Goal: Transaction & Acquisition: Purchase product/service

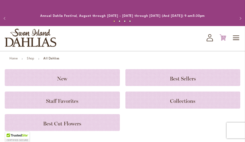
click at [224, 37] on icon at bounding box center [223, 37] width 7 height 6
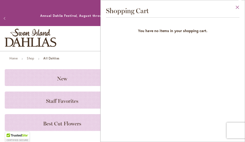
click at [236, 5] on button "Close" at bounding box center [238, 8] width 14 height 17
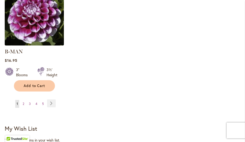
scroll to position [790, 0]
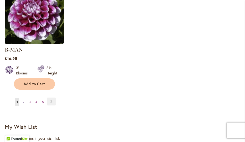
click at [23, 100] on span "2" at bounding box center [24, 102] width 2 height 4
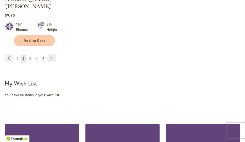
scroll to position [835, 0]
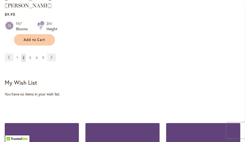
click at [31, 56] on span "3" at bounding box center [30, 58] width 2 height 4
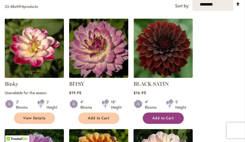
scroll to position [196, 0]
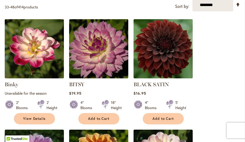
click at [159, 48] on img at bounding box center [163, 49] width 62 height 62
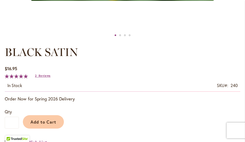
scroll to position [283, 0]
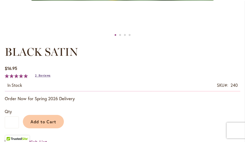
click at [44, 76] on span "Reviews" at bounding box center [45, 76] width 12 height 4
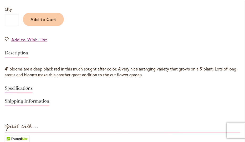
scroll to position [386, 0]
click at [23, 87] on link "Specifications" at bounding box center [19, 90] width 28 height 8
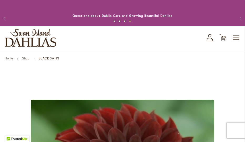
scroll to position [0, 0]
click at [208, 37] on icon "My Account" at bounding box center [210, 37] width 6 height 7
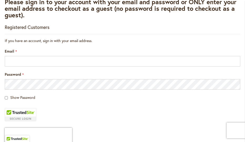
scroll to position [100, 0]
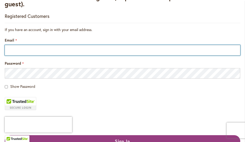
type input "**********"
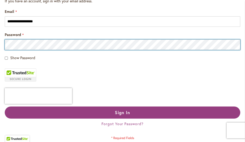
scroll to position [133, 0]
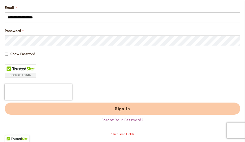
click at [93, 109] on button "Sign In" at bounding box center [123, 109] width 236 height 12
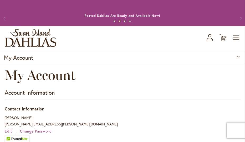
click at [207, 40] on icon "button" at bounding box center [210, 39] width 6 height 3
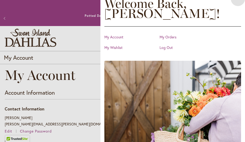
scroll to position [13, 0]
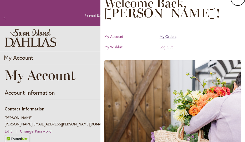
click at [168, 37] on link "My Orders" at bounding box center [186, 36] width 53 height 5
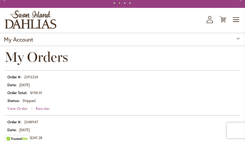
scroll to position [20, 0]
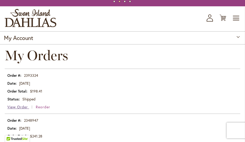
click at [17, 105] on span "View Order" at bounding box center [17, 106] width 21 height 5
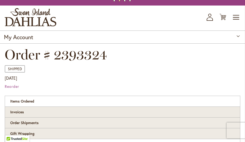
scroll to position [16, 0]
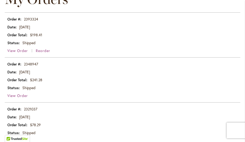
scroll to position [80, 0]
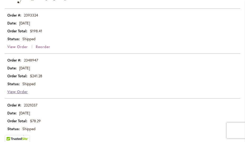
click at [19, 92] on span "View Order" at bounding box center [17, 91] width 21 height 5
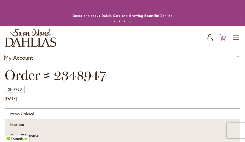
click at [222, 37] on icon "Cart .cls-1 { fill: #231f20; }" at bounding box center [223, 37] width 7 height 7
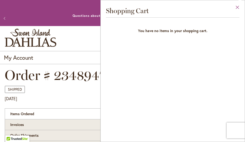
click at [237, 9] on button "Close" at bounding box center [238, 8] width 14 height 17
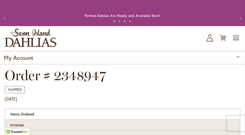
click at [234, 39] on span "Toggle Nav" at bounding box center [237, 38] width 8 height 11
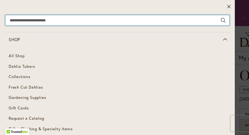
click at [13, 22] on input "Search" at bounding box center [117, 20] width 224 height 11
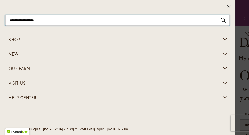
type input "**********"
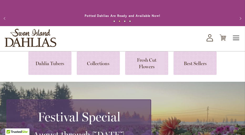
click at [235, 38] on span "Toggle Nav" at bounding box center [237, 38] width 8 height 11
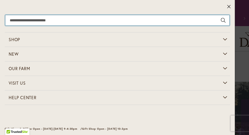
click at [19, 21] on input "Search" at bounding box center [117, 20] width 224 height 11
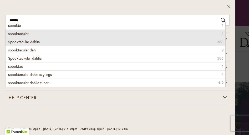
drag, startPoint x: 12, startPoint y: 30, endPoint x: 12, endPoint y: 44, distance: 14.5
click at [12, 44] on li "Spooktacular dahlia 386" at bounding box center [116, 42] width 220 height 8
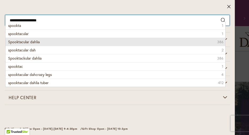
type input "**********"
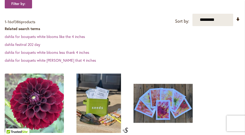
scroll to position [106, 0]
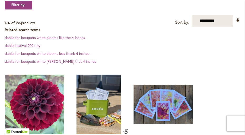
click at [33, 91] on img at bounding box center [34, 104] width 62 height 62
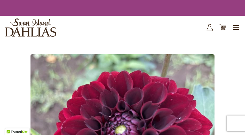
type input "***"
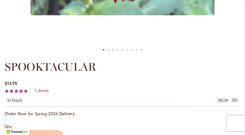
scroll to position [272, 0]
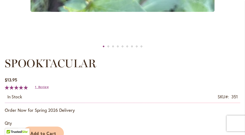
click at [41, 84] on div "Rating: 100 % of 100 1 Review Add Your Review" at bounding box center [28, 87] width 47 height 6
click at [41, 86] on span "Review" at bounding box center [43, 87] width 10 height 4
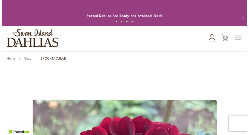
scroll to position [0, 0]
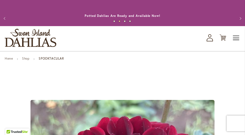
click at [235, 39] on span "Toggle Nav" at bounding box center [237, 38] width 8 height 11
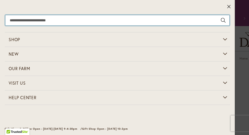
click at [31, 21] on input "Search" at bounding box center [117, 20] width 224 height 11
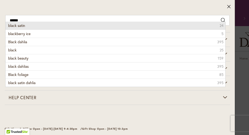
click at [19, 24] on span "black satin" at bounding box center [16, 25] width 17 height 5
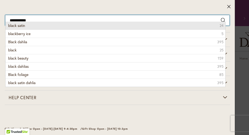
type input "**********"
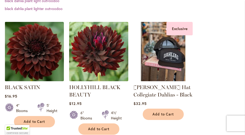
scroll to position [191, 0]
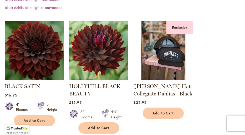
click at [31, 68] on img at bounding box center [34, 50] width 62 height 62
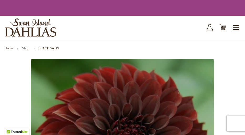
type input "***"
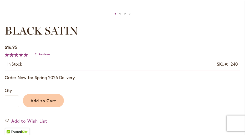
scroll to position [316, 0]
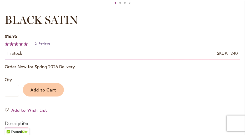
click at [42, 42] on span "Reviews" at bounding box center [45, 44] width 12 height 4
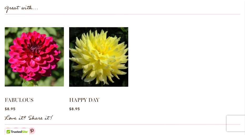
scroll to position [505, 0]
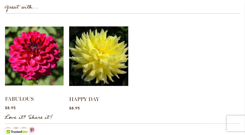
click at [28, 63] on img at bounding box center [34, 55] width 59 height 73
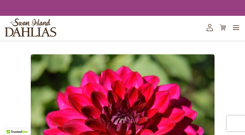
type input "***"
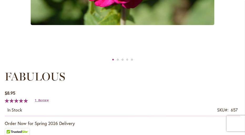
scroll to position [273, 0]
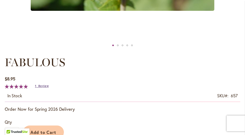
click at [39, 87] on span "Review" at bounding box center [43, 86] width 10 height 4
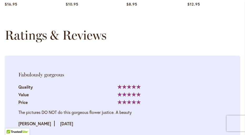
drag, startPoint x: 44, startPoint y: 134, endPoint x: 38, endPoint y: 134, distance: 6.6
click at [38, 134] on div "Ratings & Reviews Show ** ** ** per page Fabulously gorgeous Quality Value **" at bounding box center [123, 85] width 236 height 114
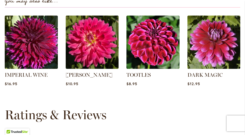
scroll to position [617, 0]
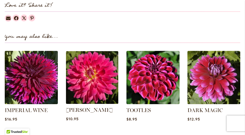
click at [101, 80] on img at bounding box center [92, 77] width 55 height 55
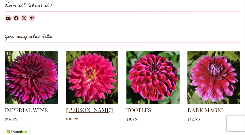
click at [86, 109] on link "[PERSON_NAME]" at bounding box center [89, 110] width 47 height 6
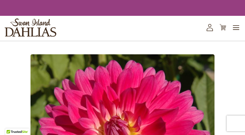
type input "***"
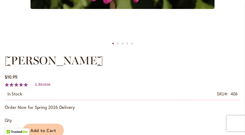
scroll to position [281, 0]
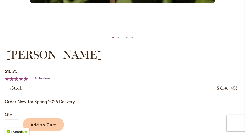
click at [42, 79] on span "Reviews" at bounding box center [45, 78] width 12 height 4
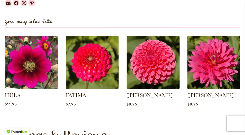
scroll to position [627, 0]
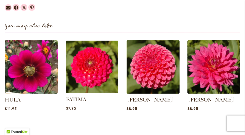
click at [94, 78] on img at bounding box center [92, 66] width 55 height 55
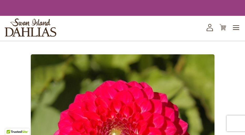
type input "***"
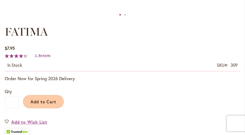
scroll to position [304, 0]
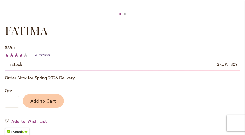
click at [49, 54] on span "Reviews" at bounding box center [45, 55] width 12 height 4
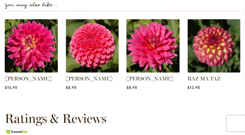
scroll to position [647, 0]
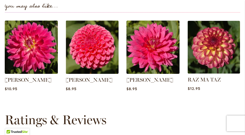
click at [222, 49] on img at bounding box center [214, 46] width 55 height 55
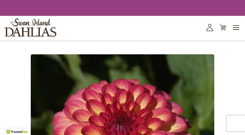
type input "***"
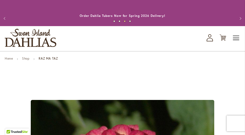
click at [237, 35] on span "Toggle Nav" at bounding box center [237, 38] width 8 height 11
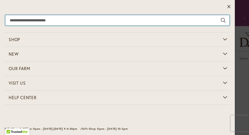
click at [17, 23] on input "Search" at bounding box center [117, 20] width 224 height 11
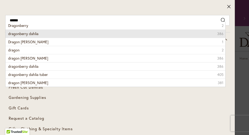
click at [11, 35] on span "dragonberry dahlia" at bounding box center [23, 33] width 30 height 5
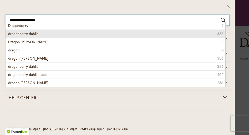
type input "**********"
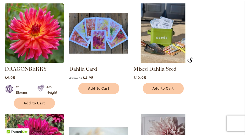
scroll to position [177, 0]
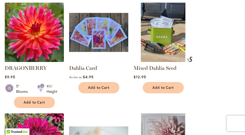
click at [31, 42] on img at bounding box center [34, 32] width 62 height 62
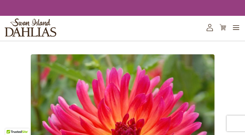
type input "***"
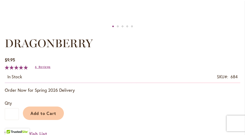
scroll to position [292, 0]
click at [40, 66] on span "Reviews" at bounding box center [45, 67] width 12 height 4
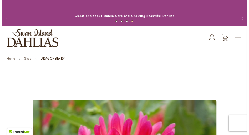
scroll to position [0, 0]
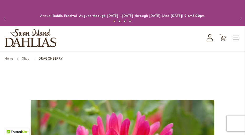
click at [233, 38] on span "Toggle Nav" at bounding box center [237, 38] width 8 height 11
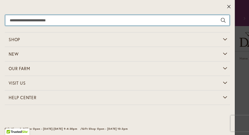
click at [32, 19] on input "Search" at bounding box center [117, 20] width 224 height 11
type input "**********"
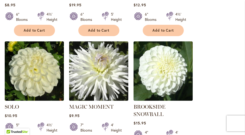
scroll to position [595, 0]
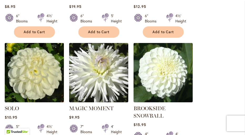
click at [29, 64] on img at bounding box center [34, 72] width 62 height 62
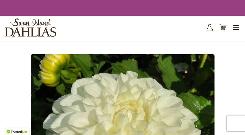
type input "***"
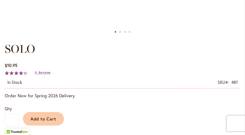
scroll to position [294, 0]
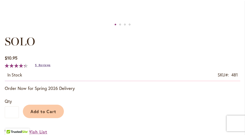
click at [43, 64] on span "Reviews" at bounding box center [45, 65] width 12 height 4
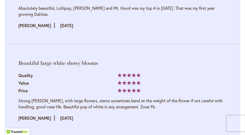
scroll to position [1033, 0]
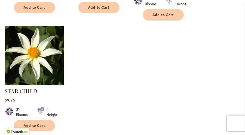
scroll to position [732, 0]
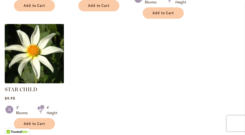
click at [32, 43] on img at bounding box center [34, 53] width 62 height 62
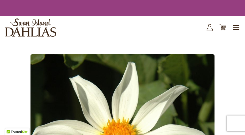
type input "***"
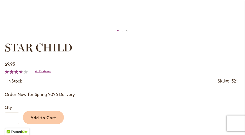
scroll to position [288, 0]
click at [41, 71] on span "Reviews" at bounding box center [45, 71] width 12 height 4
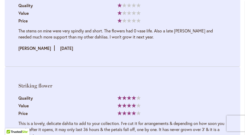
scroll to position [847, 0]
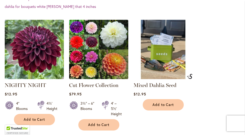
scroll to position [161, 0]
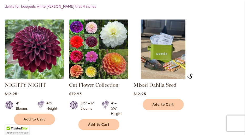
click at [26, 68] on img at bounding box center [34, 49] width 62 height 62
click at [34, 59] on img at bounding box center [34, 49] width 62 height 62
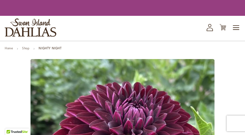
type input "***"
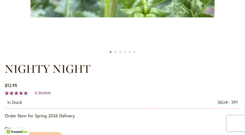
scroll to position [266, 0]
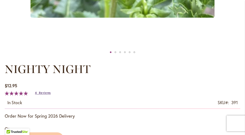
click at [46, 91] on span "Reviews" at bounding box center [45, 93] width 12 height 4
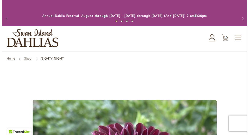
scroll to position [0, 0]
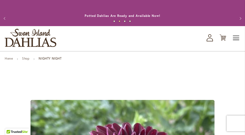
click at [238, 38] on span "Toggle Nav" at bounding box center [237, 38] width 8 height 11
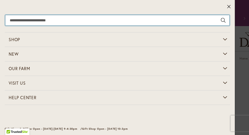
click at [19, 19] on input "Search" at bounding box center [117, 20] width 224 height 11
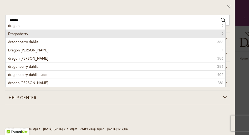
click at [14, 34] on span "Dragonberry" at bounding box center [18, 33] width 20 height 5
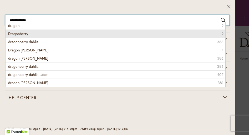
type input "**********"
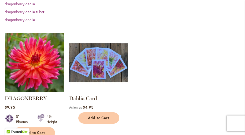
scroll to position [157, 0]
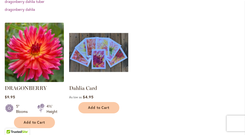
click at [24, 71] on img at bounding box center [34, 52] width 62 height 62
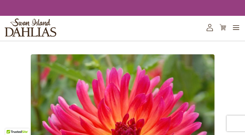
type input "***"
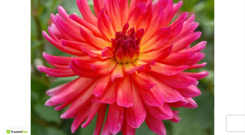
scroll to position [27, 0]
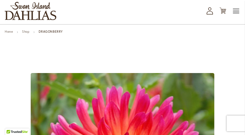
click at [236, 13] on span "Toggle Nav" at bounding box center [237, 11] width 8 height 11
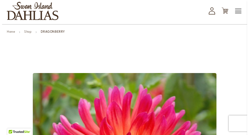
scroll to position [0, 0]
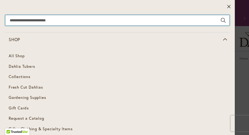
click at [12, 22] on input "Search" at bounding box center [117, 20] width 224 height 11
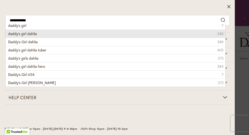
click at [14, 34] on span "daddy's girl dahlia" at bounding box center [22, 33] width 29 height 5
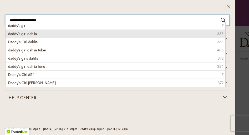
type input "**********"
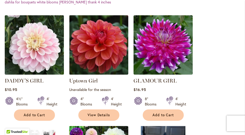
scroll to position [198, 0]
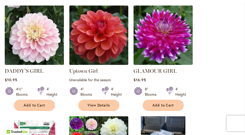
click at [32, 53] on img at bounding box center [34, 35] width 62 height 62
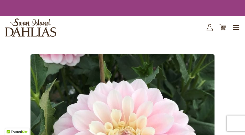
type input "***"
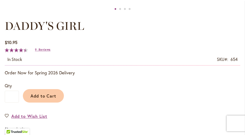
scroll to position [311, 0]
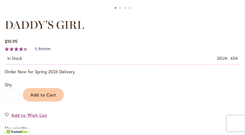
click at [40, 47] on span "Reviews" at bounding box center [45, 49] width 12 height 4
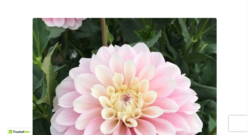
scroll to position [0, 0]
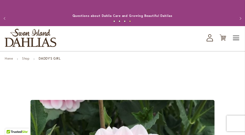
click at [235, 37] on span "Toggle Nav" at bounding box center [237, 38] width 8 height 11
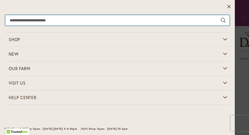
click at [16, 19] on input "Search" at bounding box center [117, 20] width 224 height 11
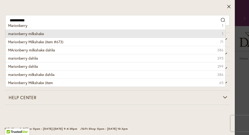
click at [32, 32] on span "marionberry milkshake" at bounding box center [26, 33] width 36 height 5
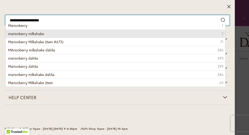
type input "**********"
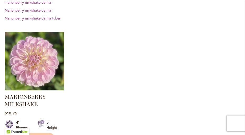
scroll to position [155, 0]
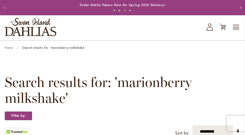
click at [66, 85] on span "Search results for: 'marionberry milkshake'" at bounding box center [123, 90] width 236 height 32
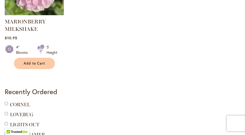
scroll to position [229, 0]
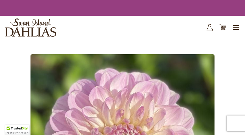
type input "***"
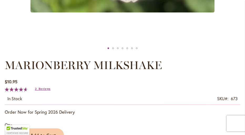
scroll to position [278, 0]
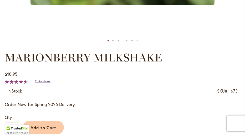
click at [42, 82] on span "Reviews" at bounding box center [45, 81] width 12 height 4
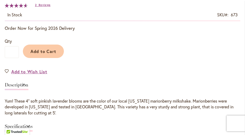
scroll to position [353, 0]
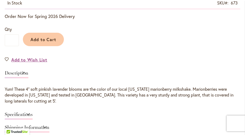
drag, startPoint x: 105, startPoint y: 73, endPoint x: 37, endPoint y: 131, distance: 89.4
click at [37, 131] on div "MARIONBERRY MILKSHAKE $10.95 In stock SKU 673 Rating: 93 % of 100 2 Reviews Add…" at bounding box center [123, 120] width 236 height 317
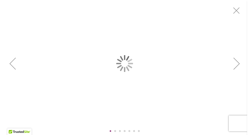
scroll to position [129, 0]
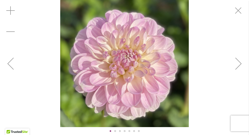
click at [91, 74] on img "MARIONBERRY MILKSHAKE" at bounding box center [124, 63] width 128 height 127
click at [142, 82] on img "MARIONBERRY MILKSHAKE" at bounding box center [124, 63] width 128 height 127
click at [218, 100] on div "MARIONBERRY MILKSHAKE" at bounding box center [124, 63] width 249 height 127
click at [214, 102] on div "MARIONBERRY MILKSHAKE" at bounding box center [124, 63] width 249 height 127
click at [237, 64] on div "Next" at bounding box center [238, 63] width 21 height 21
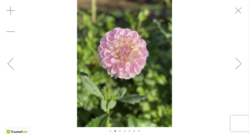
click at [237, 64] on div "Next" at bounding box center [238, 63] width 21 height 21
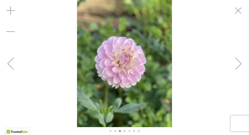
click at [237, 64] on div "Next" at bounding box center [238, 63] width 21 height 21
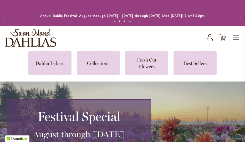
click at [236, 34] on span "Toggle Nav" at bounding box center [237, 38] width 8 height 11
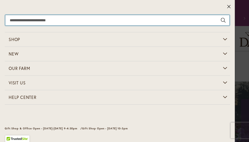
click at [16, 20] on input "Search" at bounding box center [117, 20] width 224 height 11
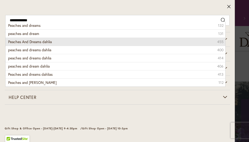
click at [16, 40] on span "Peaches And Dreams dahlia" at bounding box center [30, 41] width 44 height 5
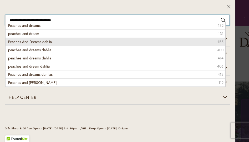
type input "**********"
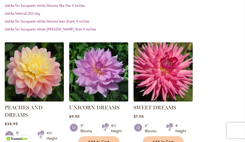
scroll to position [179, 0]
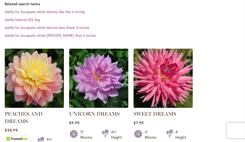
click at [23, 80] on img at bounding box center [34, 78] width 62 height 62
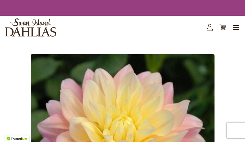
type input "***"
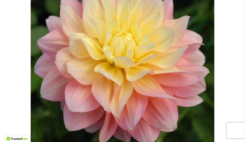
scroll to position [75, 0]
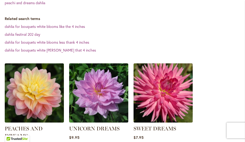
scroll to position [166, 0]
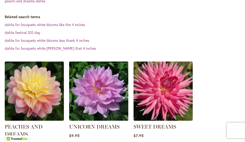
click at [105, 94] on img at bounding box center [99, 91] width 62 height 62
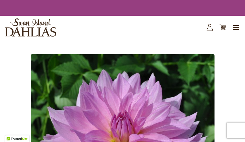
type input "***"
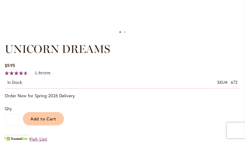
click at [43, 73] on span "Reviews" at bounding box center [45, 73] width 12 height 4
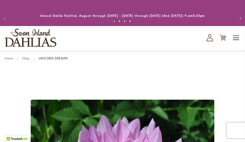
click at [236, 35] on span "Toggle Nav" at bounding box center [237, 38] width 8 height 11
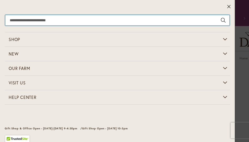
click at [21, 19] on input "Search" at bounding box center [117, 20] width 224 height 11
type input "**********"
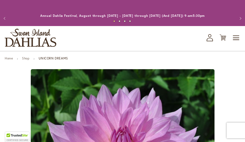
type input "***"
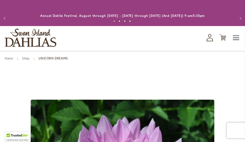
click at [238, 37] on span "Toggle Nav" at bounding box center [237, 38] width 8 height 11
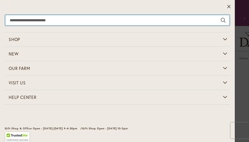
click at [43, 19] on input "Search" at bounding box center [117, 20] width 224 height 11
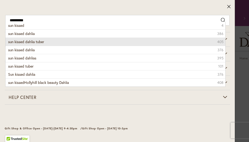
click at [31, 42] on span "sun kissed dahlia tuber" at bounding box center [26, 41] width 36 height 5
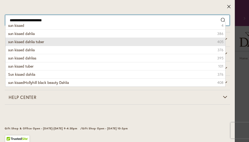
type input "**********"
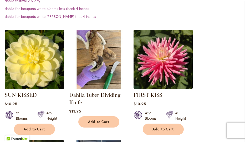
scroll to position [168, 0]
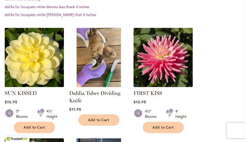
click at [20, 68] on img at bounding box center [34, 57] width 62 height 62
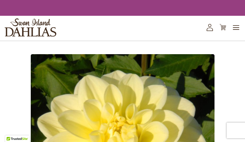
type input "***"
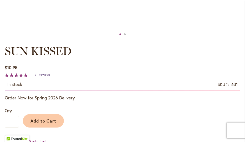
click at [41, 74] on span "Reviews" at bounding box center [45, 75] width 12 height 4
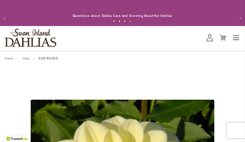
click at [236, 36] on span "Toggle Nav" at bounding box center [237, 38] width 8 height 11
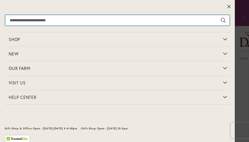
click at [18, 19] on input "Search" at bounding box center [117, 20] width 224 height 11
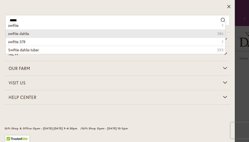
drag, startPoint x: 8, startPoint y: 29, endPoint x: 12, endPoint y: 35, distance: 6.8
click at [12, 35] on span "swiftie dahlia" at bounding box center [18, 33] width 21 height 5
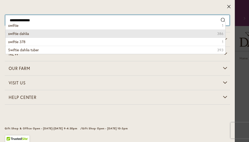
type input "**********"
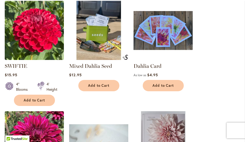
scroll to position [180, 0]
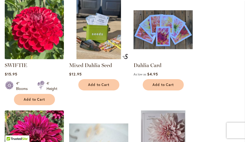
click at [29, 44] on img at bounding box center [34, 29] width 62 height 62
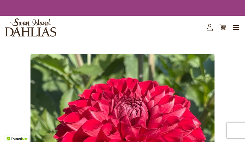
type input "***"
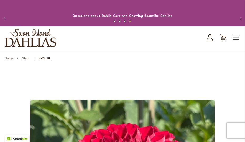
click at [237, 37] on span "Toggle Nav" at bounding box center [237, 38] width 8 height 11
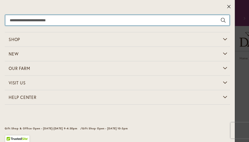
click at [9, 22] on input "Search" at bounding box center [117, 20] width 224 height 11
type input "**********"
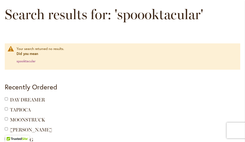
scroll to position [55, 0]
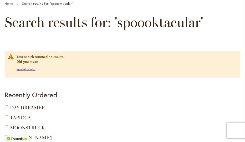
click at [28, 69] on link "spooktacular" at bounding box center [26, 69] width 19 height 4
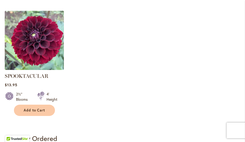
scroll to position [169, 0]
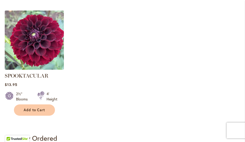
click at [30, 57] on img at bounding box center [34, 40] width 62 height 62
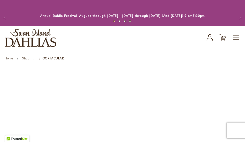
type input "***"
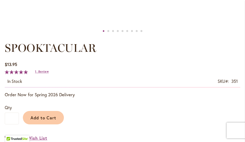
scroll to position [288, 0]
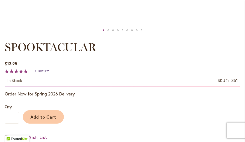
click at [38, 70] on link "1 Review" at bounding box center [42, 71] width 14 height 4
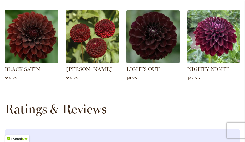
scroll to position [660, 0]
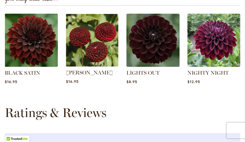
click at [88, 52] on img at bounding box center [92, 40] width 55 height 55
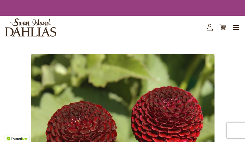
type input "***"
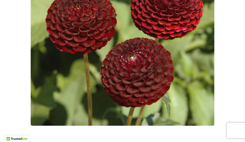
scroll to position [153, 0]
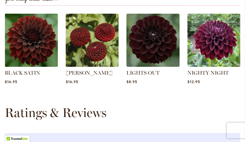
type input "***"
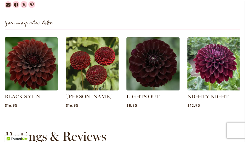
scroll to position [637, 0]
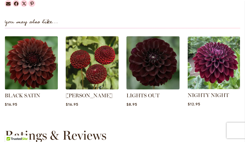
click at [211, 65] on img at bounding box center [214, 62] width 55 height 55
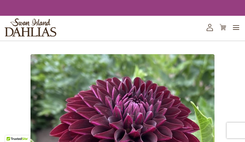
type input "***"
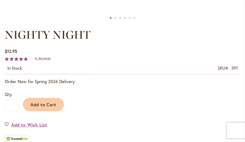
scroll to position [301, 0]
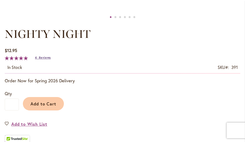
click at [40, 57] on span "Reviews" at bounding box center [45, 58] width 12 height 4
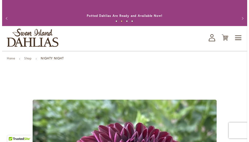
scroll to position [0, 0]
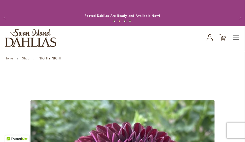
click at [234, 36] on span "Toggle Nav" at bounding box center [237, 38] width 8 height 11
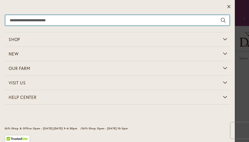
click at [12, 22] on input "Search" at bounding box center [117, 20] width 224 height 11
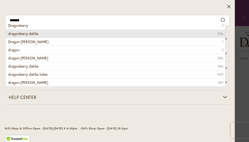
click at [9, 33] on span "dragonberry dahlia" at bounding box center [23, 33] width 30 height 5
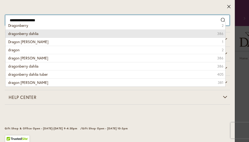
type input "**********"
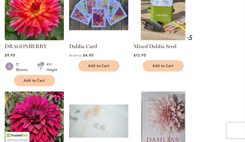
scroll to position [202, 0]
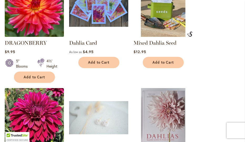
click at [29, 28] on img at bounding box center [34, 7] width 62 height 62
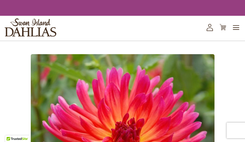
type input "***"
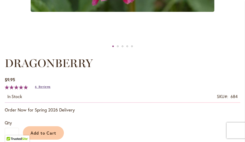
click at [42, 88] on span "Reviews" at bounding box center [45, 87] width 12 height 4
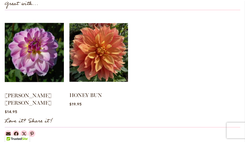
scroll to position [510, 0]
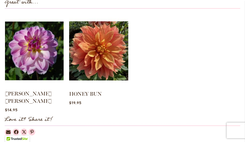
click at [29, 68] on img at bounding box center [34, 50] width 59 height 73
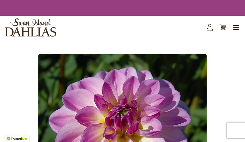
type input "***"
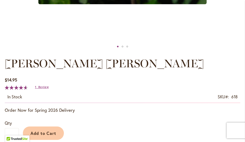
scroll to position [273, 0]
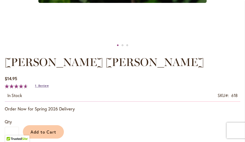
click at [42, 85] on span "Review" at bounding box center [43, 86] width 10 height 4
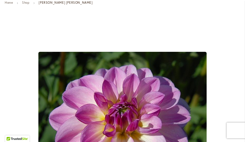
scroll to position [29, 0]
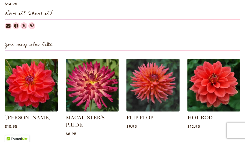
type input "***"
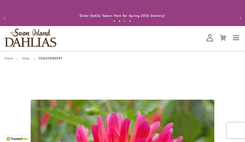
click at [235, 40] on span "Toggle Nav" at bounding box center [237, 38] width 8 height 11
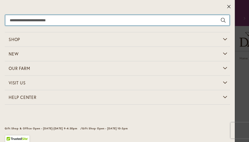
click at [17, 23] on input "Search" at bounding box center [117, 20] width 224 height 11
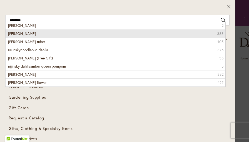
click at [9, 35] on span "nijinsky dahlia" at bounding box center [22, 33] width 28 height 5
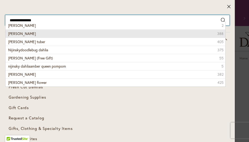
type input "**********"
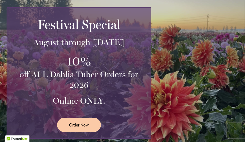
scroll to position [29, 0]
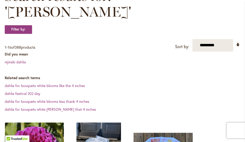
scroll to position [98, 0]
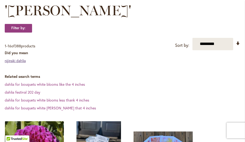
click at [10, 58] on link "nijinski dahlia" at bounding box center [15, 60] width 21 height 5
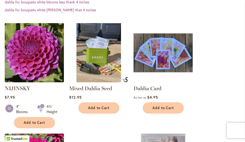
scroll to position [162, 0]
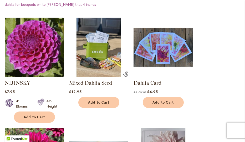
click at [20, 51] on img at bounding box center [34, 47] width 62 height 62
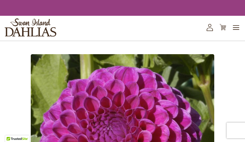
type input "***"
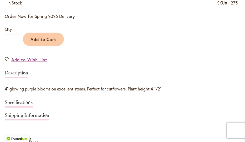
scroll to position [360, 0]
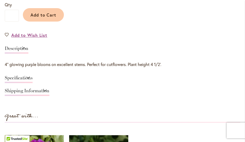
click at [25, 77] on link "Specifications" at bounding box center [19, 80] width 28 height 8
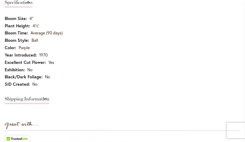
scroll to position [437, 0]
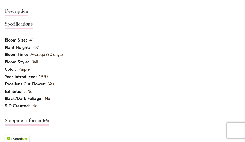
click at [57, 52] on td "Average (90 days)" at bounding box center [123, 55] width 236 height 7
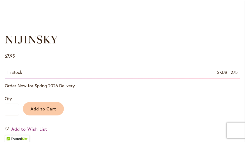
scroll to position [285, 0]
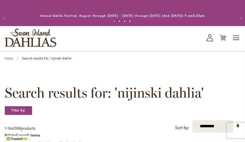
click at [234, 38] on span "Toggle Nav" at bounding box center [237, 38] width 8 height 11
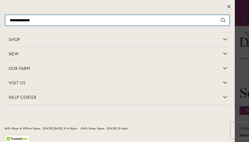
click at [22, 20] on input "**********" at bounding box center [117, 20] width 224 height 11
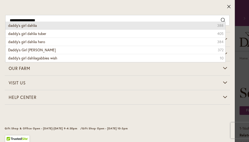
click at [17, 27] on span "daddy's girl dahlia" at bounding box center [22, 25] width 29 height 5
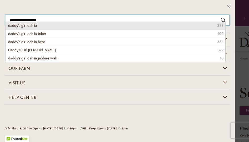
type input "**********"
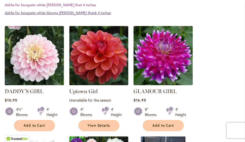
scroll to position [186, 0]
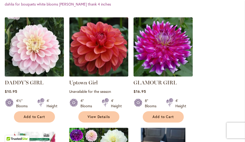
click at [38, 53] on img at bounding box center [34, 47] width 62 height 62
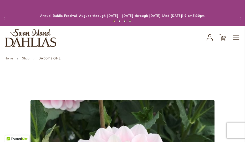
type input "***"
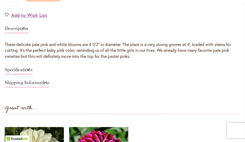
scroll to position [328, 0]
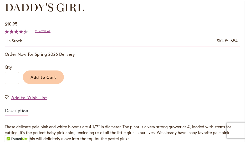
click at [133, 86] on div "Add to Cart" at bounding box center [130, 76] width 222 height 24
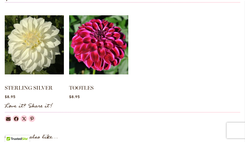
scroll to position [523, 0]
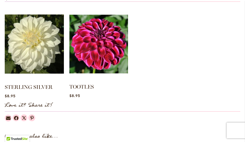
click at [97, 63] on img at bounding box center [98, 43] width 59 height 73
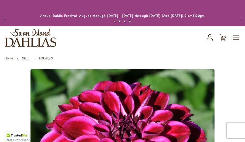
type input "***"
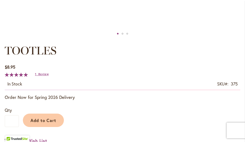
scroll to position [287, 0]
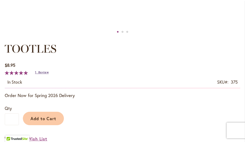
click at [40, 73] on span "Review" at bounding box center [43, 73] width 10 height 4
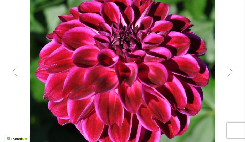
scroll to position [121, 0]
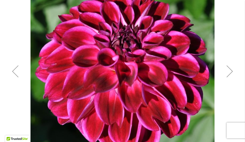
click at [227, 73] on div "Next" at bounding box center [229, 71] width 21 height 21
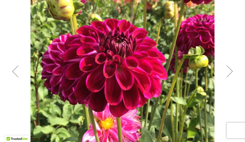
click at [227, 73] on div "Next" at bounding box center [229, 71] width 21 height 21
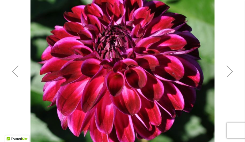
click at [227, 73] on div "Next" at bounding box center [229, 71] width 21 height 21
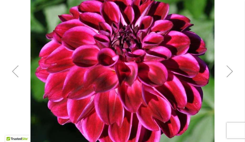
click at [227, 73] on div "Next" at bounding box center [229, 71] width 21 height 21
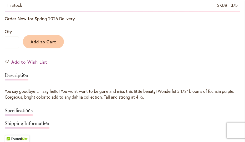
scroll to position [364, 0]
